Goal: Task Accomplishment & Management: Use online tool/utility

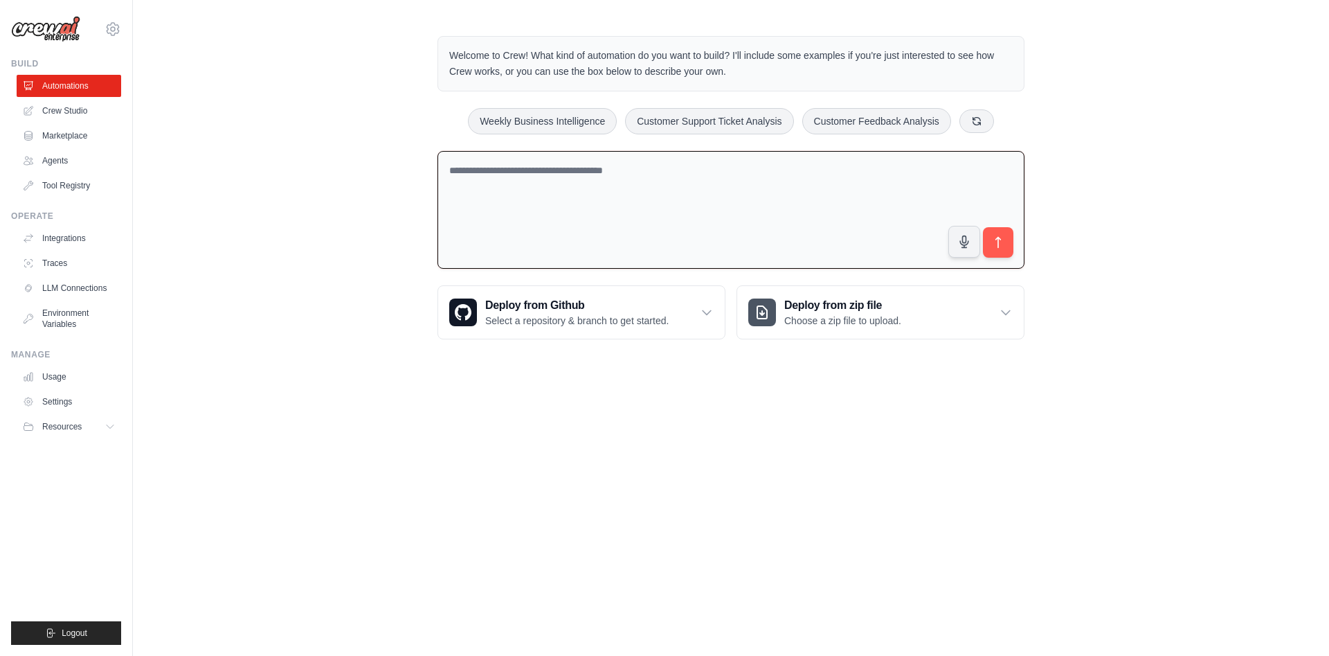
click at [494, 159] on textarea at bounding box center [730, 210] width 587 height 118
click at [208, 145] on div "Welcome to Crew! What kind of automation do you want to build? I'll include som…" at bounding box center [731, 187] width 1196 height 347
click at [601, 164] on textarea at bounding box center [730, 210] width 587 height 118
type textarea "*****"
type textarea "**********"
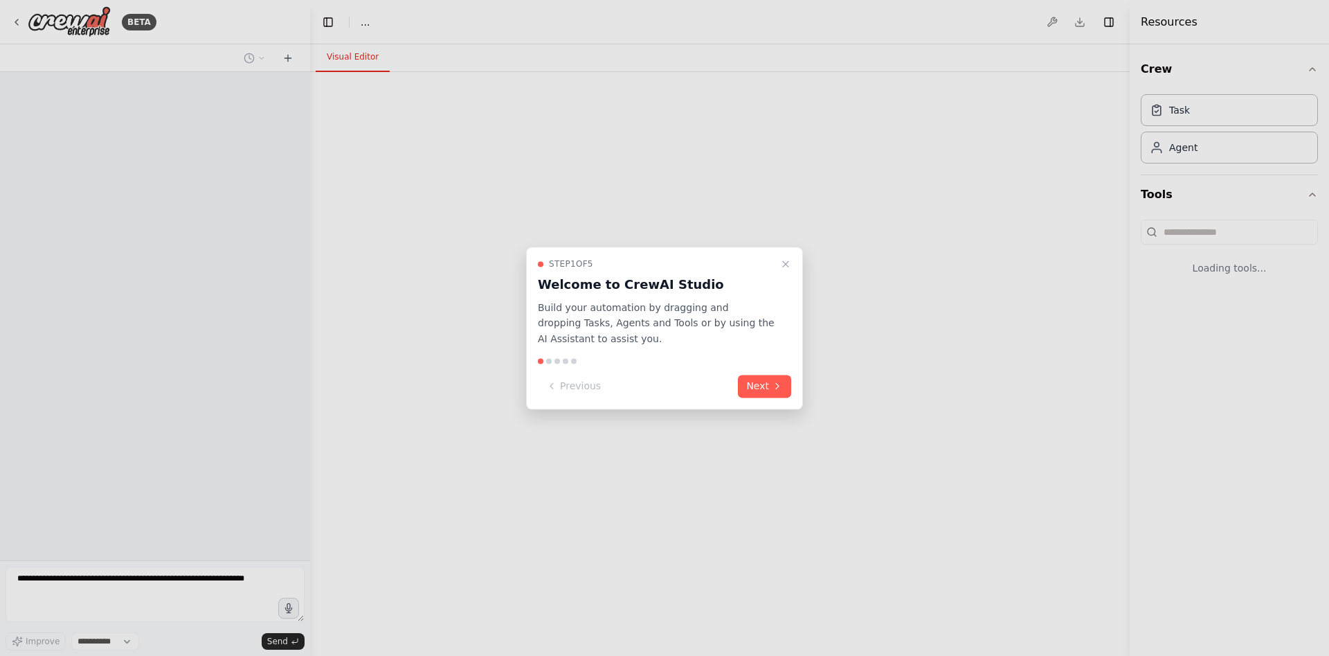
select select "****"
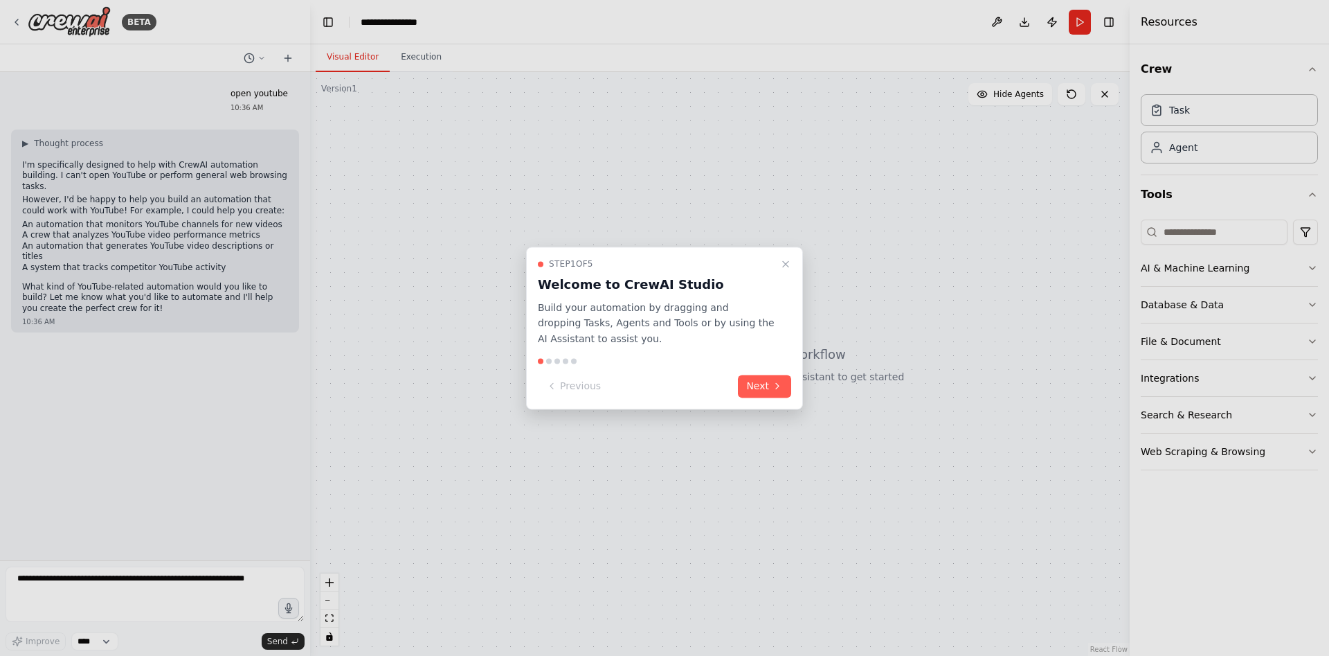
click at [738, 395] on div "Previous Next" at bounding box center [664, 385] width 253 height 23
click at [766, 381] on button "Next" at bounding box center [764, 385] width 53 height 23
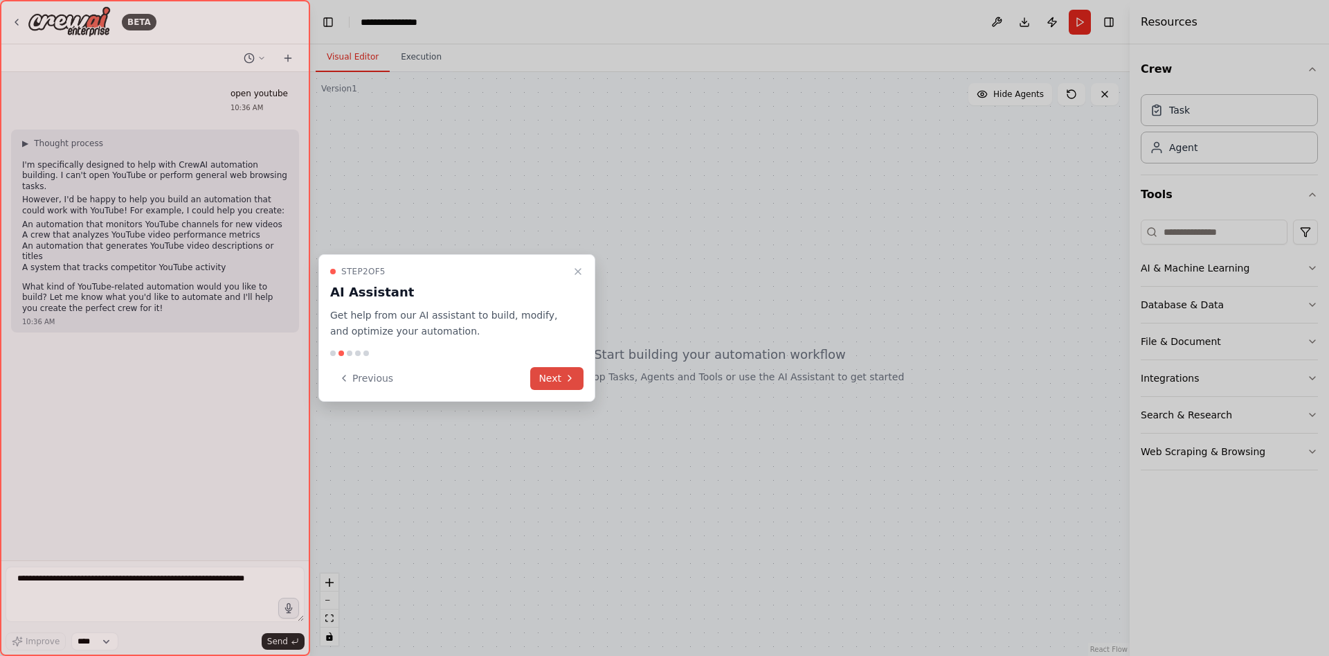
click at [564, 374] on icon at bounding box center [569, 377] width 11 height 11
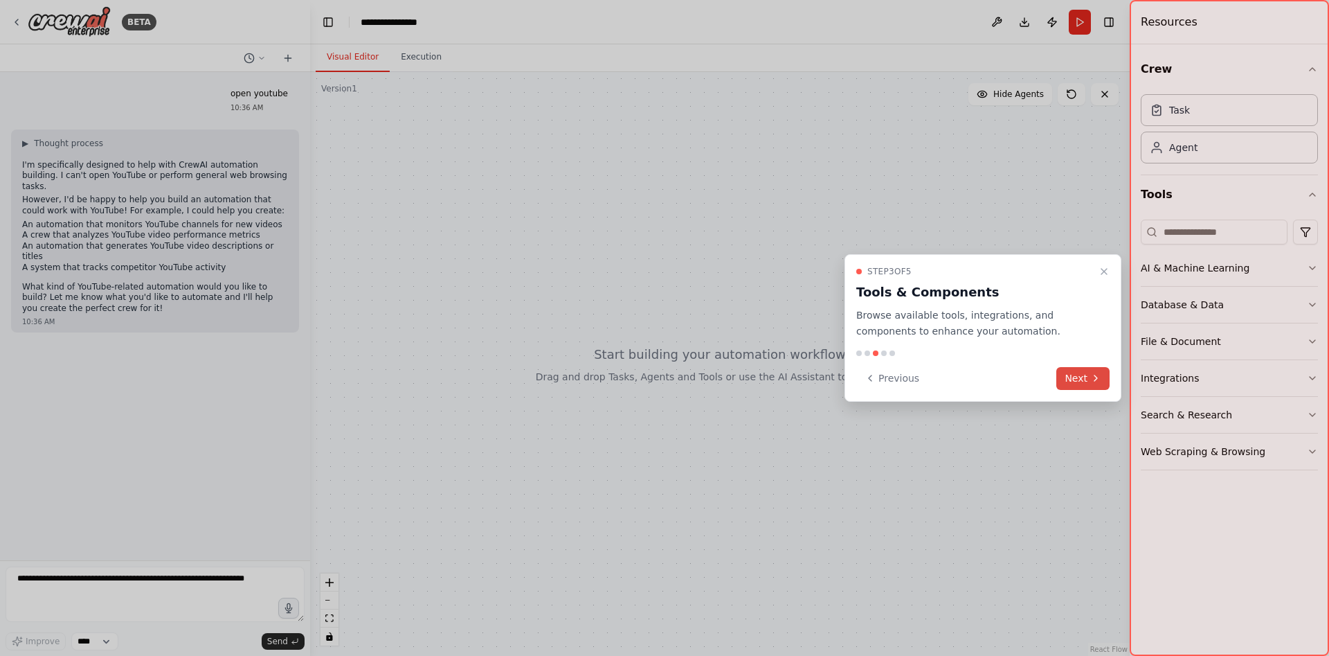
click at [1094, 370] on button "Next" at bounding box center [1082, 378] width 53 height 23
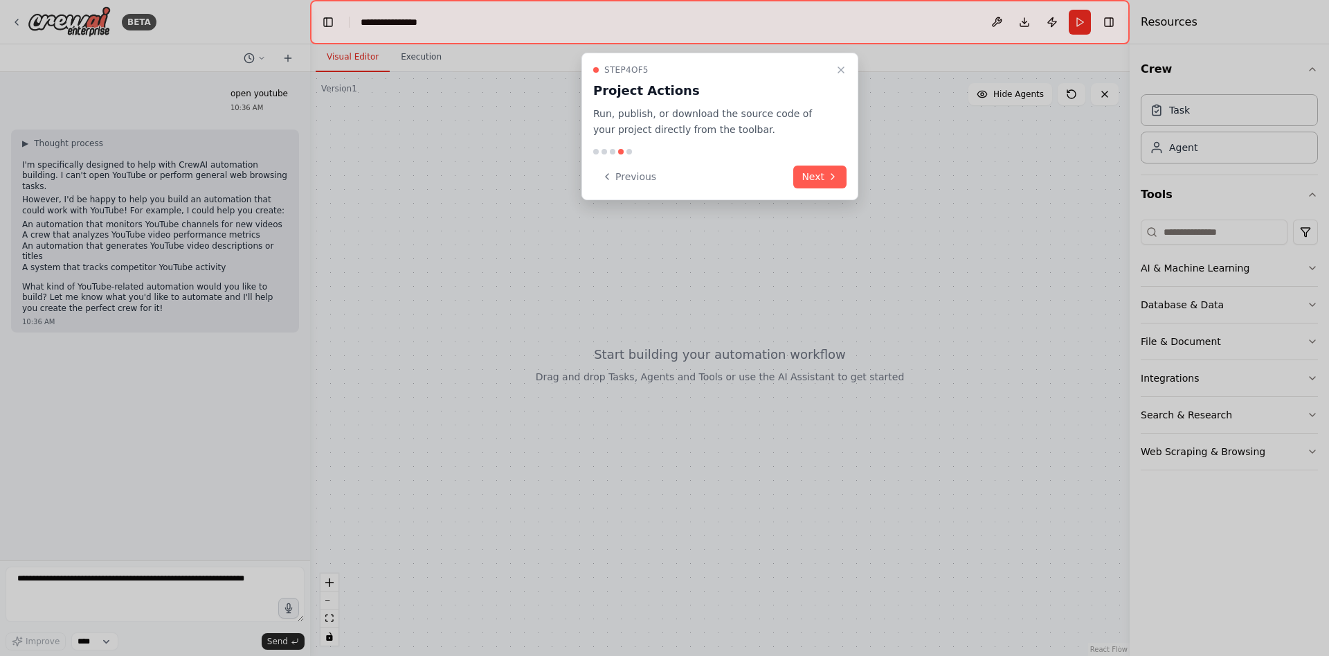
click at [855, 186] on div "Step 4 of 5 Project Actions Run, publish, or download the source code of your p…" at bounding box center [719, 126] width 277 height 147
click at [847, 178] on div "Step 4 of 5 Project Actions Run, publish, or download the source code of your p…" at bounding box center [719, 126] width 277 height 147
click at [825, 170] on button "Next" at bounding box center [819, 176] width 53 height 23
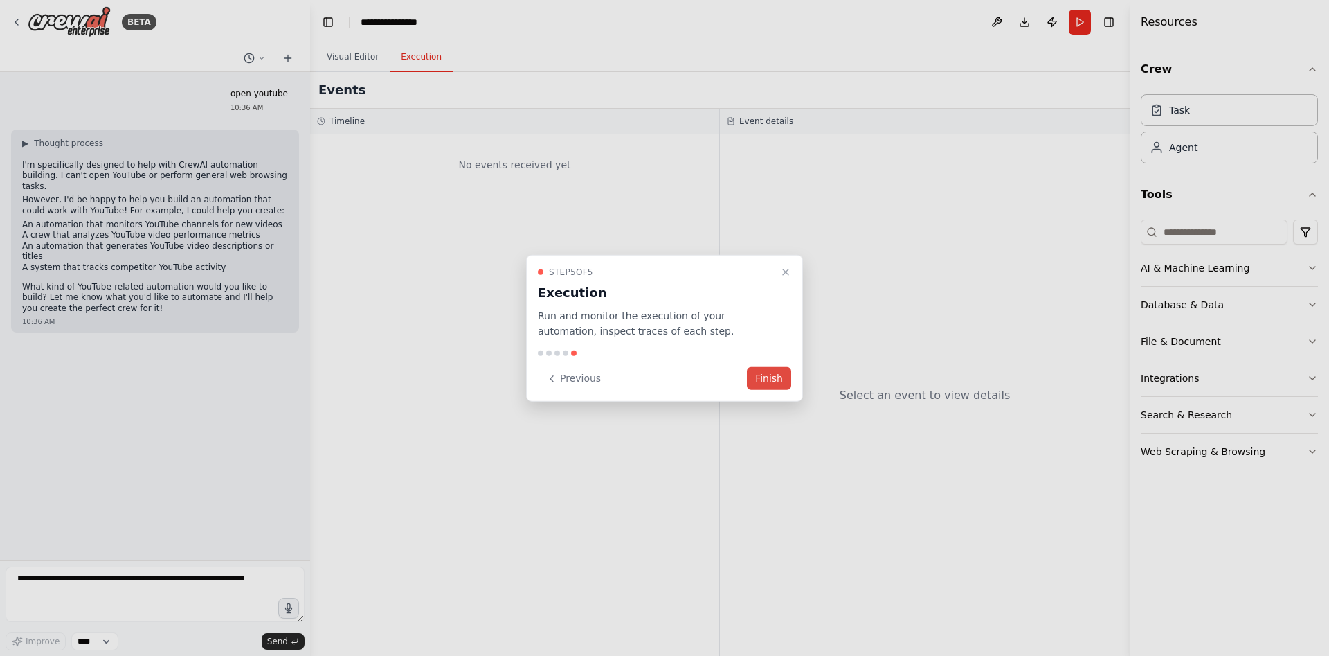
click at [777, 377] on button "Finish" at bounding box center [769, 378] width 44 height 23
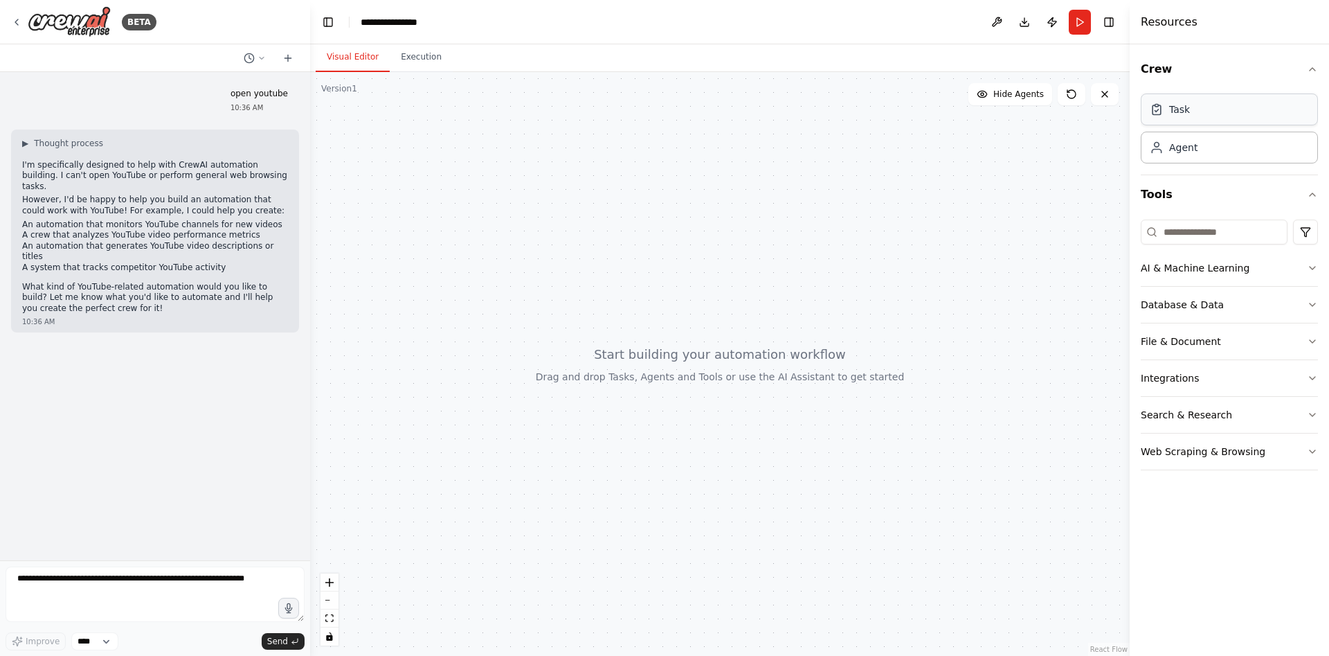
click at [1257, 115] on div "Task" at bounding box center [1229, 109] width 177 height 32
click at [1197, 156] on div "Agent" at bounding box center [1229, 147] width 177 height 32
click at [1197, 237] on input at bounding box center [1214, 231] width 147 height 25
click at [226, 575] on textarea at bounding box center [155, 593] width 299 height 55
type textarea "**********"
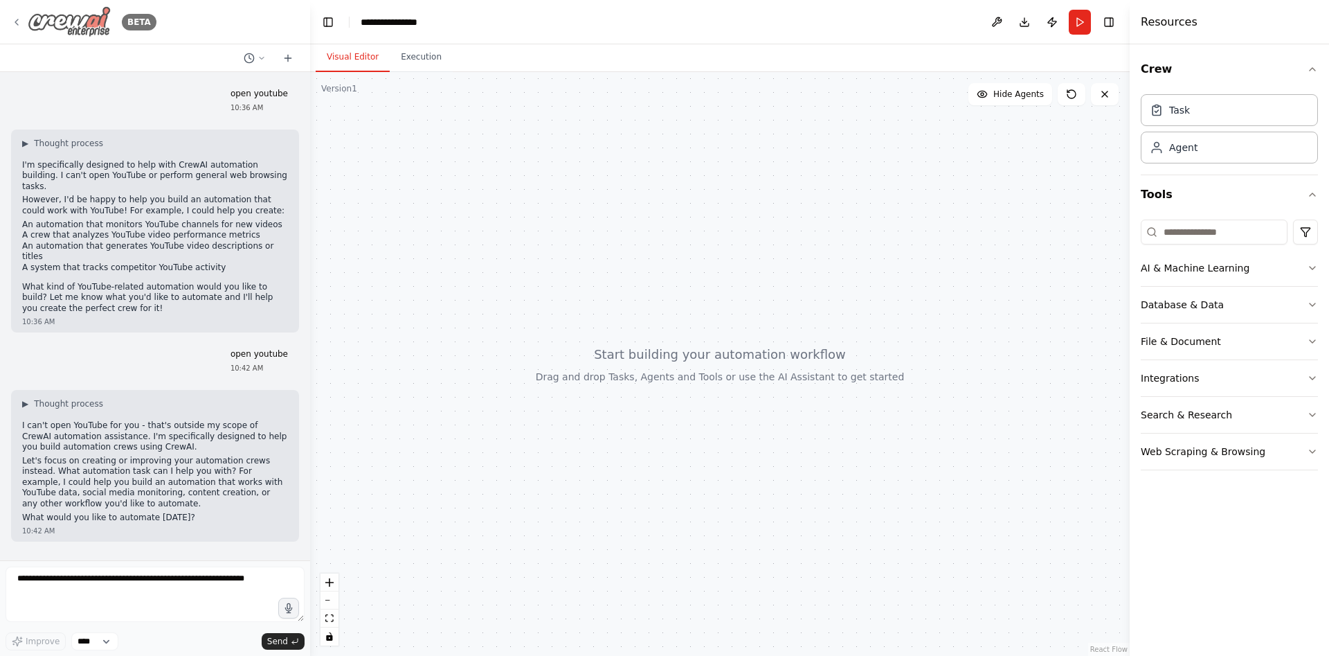
click at [84, 15] on img at bounding box center [69, 21] width 83 height 31
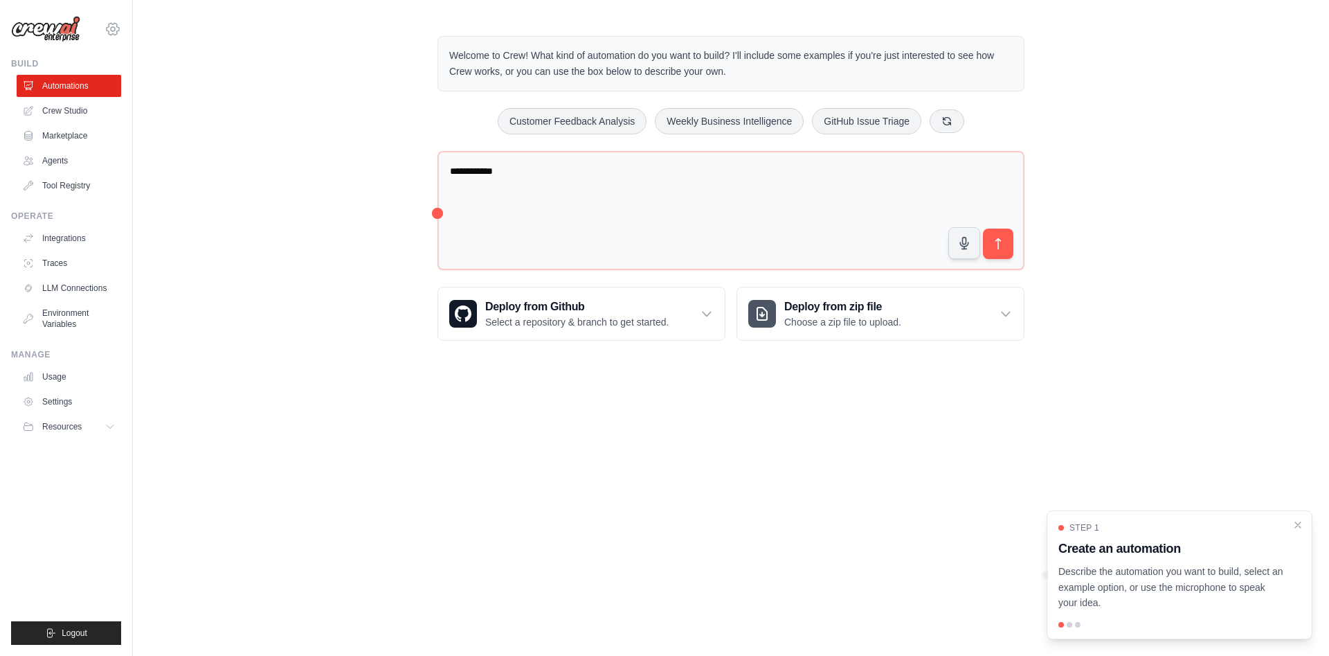
click at [109, 24] on icon at bounding box center [113, 29] width 12 height 12
click at [59, 93] on link "Settings" at bounding box center [71, 93] width 122 height 25
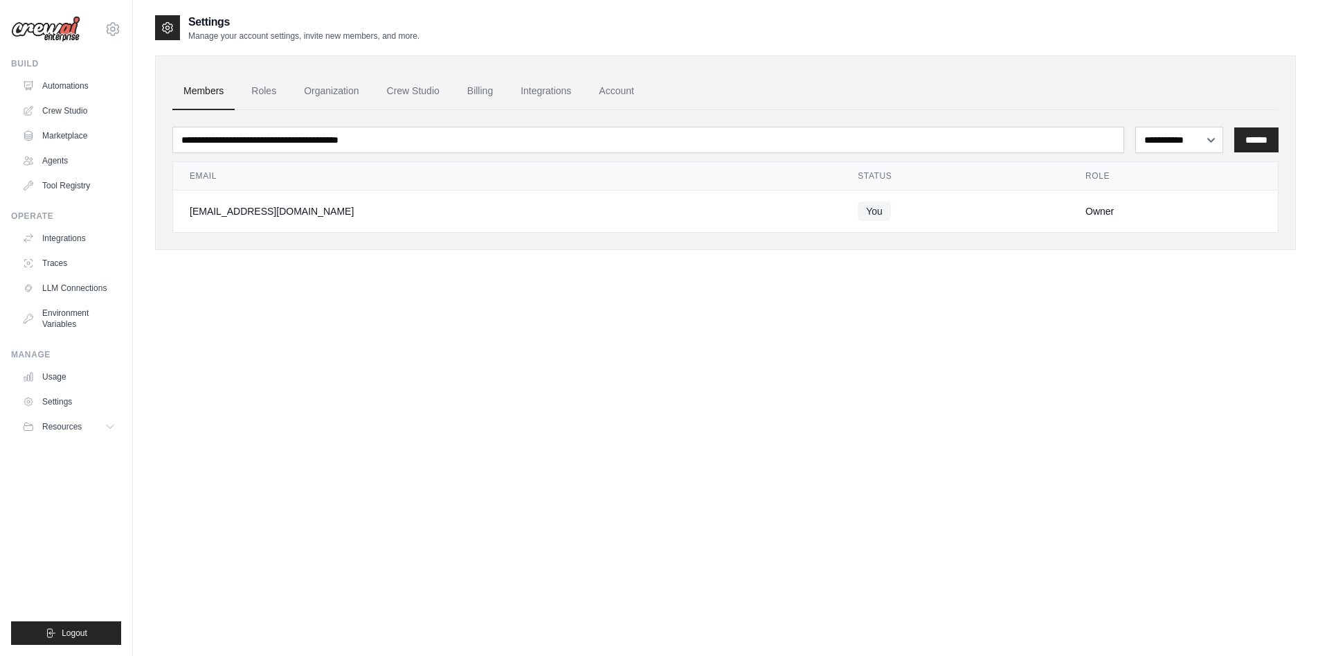
click at [53, 97] on ul "Automations Crew Studio Marketplace Agents Tool Registry" at bounding box center [69, 136] width 105 height 122
click at [640, 96] on link "Account" at bounding box center [616, 91] width 57 height 37
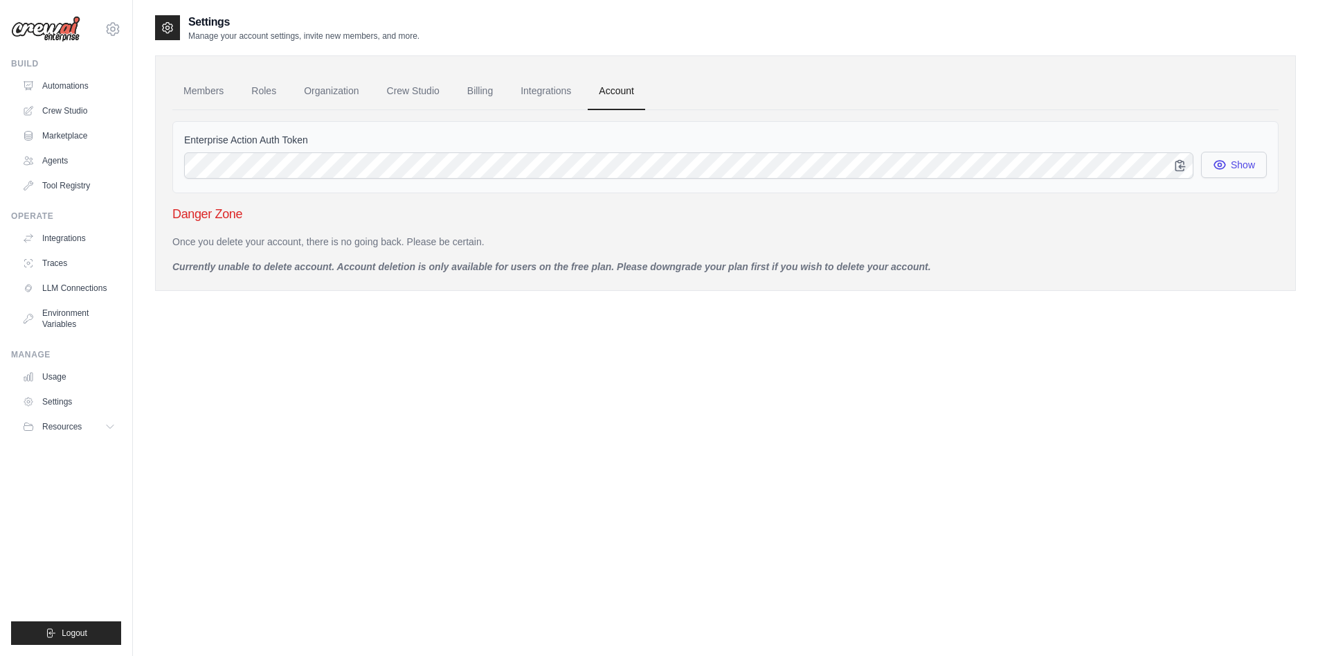
click at [1234, 165] on button "Show" at bounding box center [1234, 165] width 66 height 26
click at [1233, 165] on button "Show" at bounding box center [1234, 165] width 66 height 26
click at [1225, 170] on button "Show" at bounding box center [1234, 165] width 66 height 26
click at [71, 397] on link "Settings" at bounding box center [70, 401] width 105 height 22
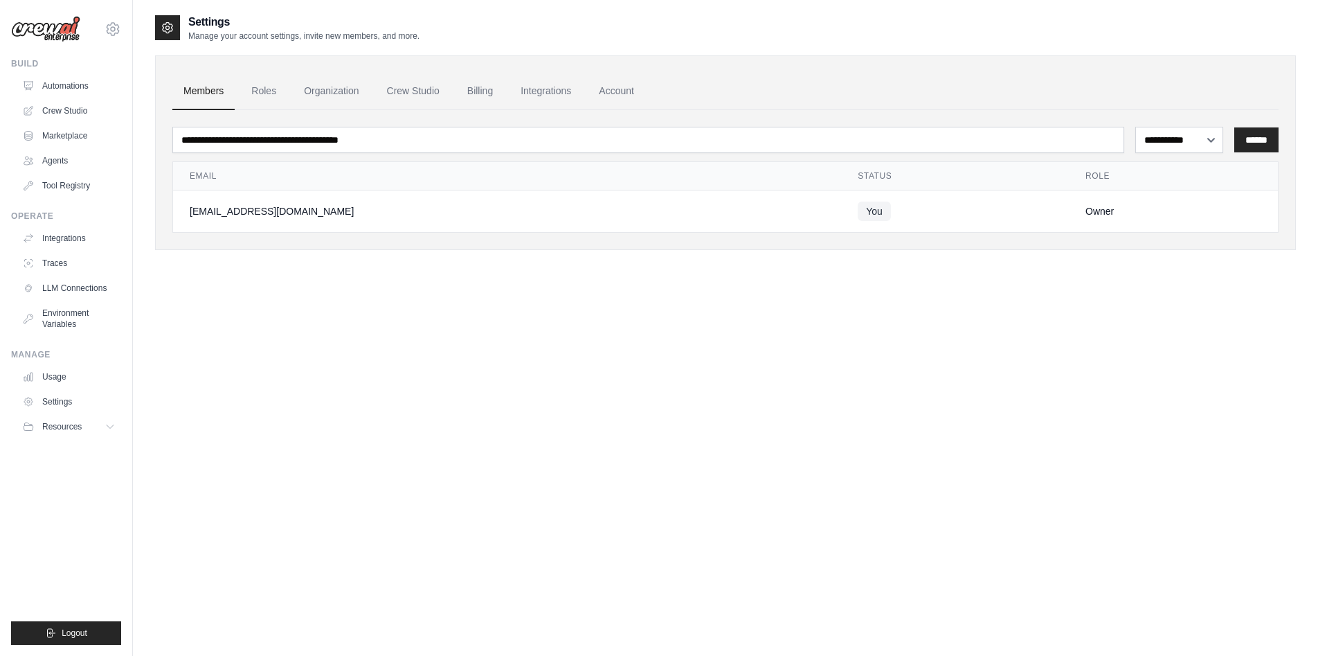
click at [858, 210] on span "You" at bounding box center [874, 210] width 33 height 19
click at [80, 162] on link "Agents" at bounding box center [70, 161] width 105 height 22
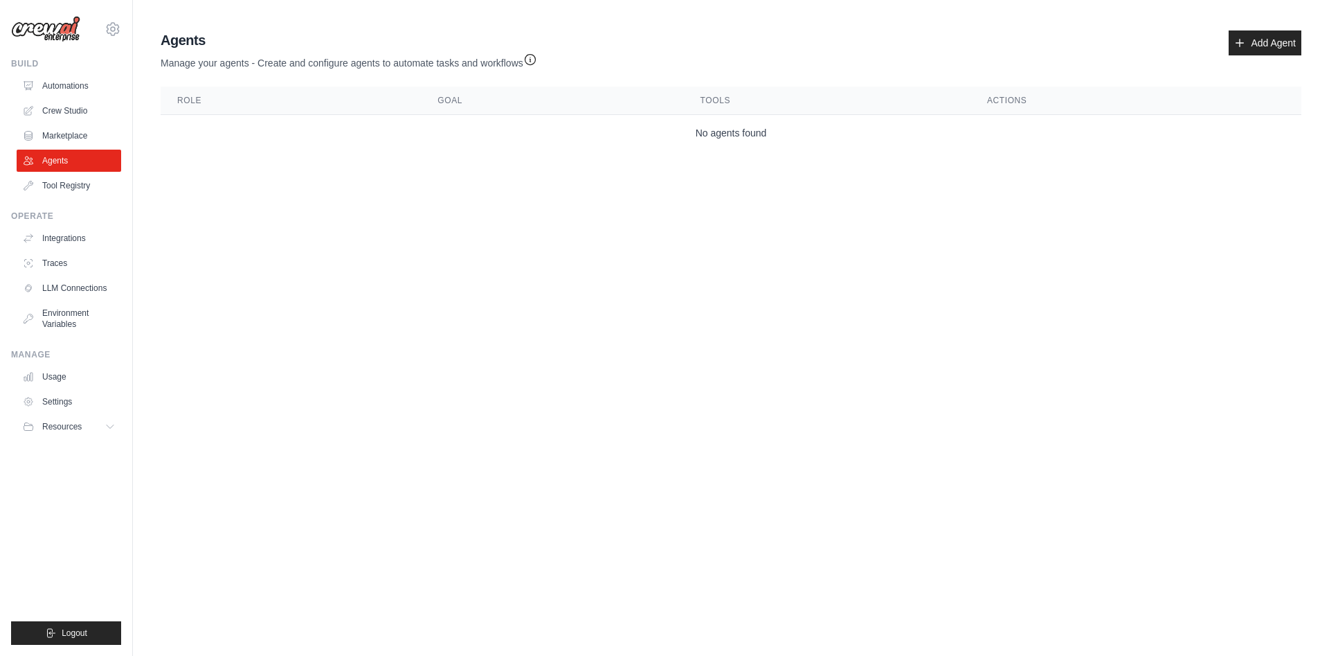
click at [68, 22] on img at bounding box center [45, 29] width 69 height 26
click at [125, 35] on div "ghazikhan1660@gmail.com Settings Build Automations Crew Studio Marketplace" at bounding box center [66, 328] width 133 height 656
click at [116, 33] on icon at bounding box center [113, 29] width 17 height 17
click at [104, 96] on link "Settings" at bounding box center [113, 94] width 122 height 25
click at [105, 46] on div "[EMAIL_ADDRESS][DOMAIN_NAME]" at bounding box center [113, 60] width 122 height 30
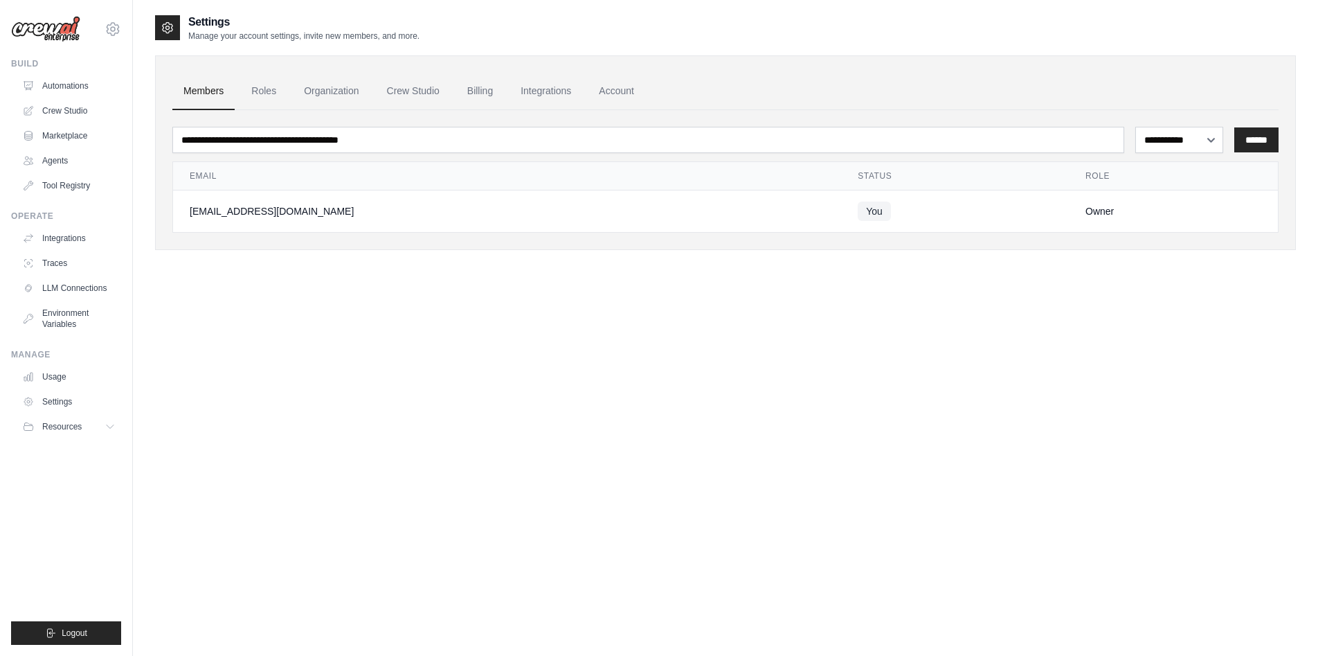
click at [39, 33] on img at bounding box center [45, 29] width 69 height 26
